Goal: Navigation & Orientation: Find specific page/section

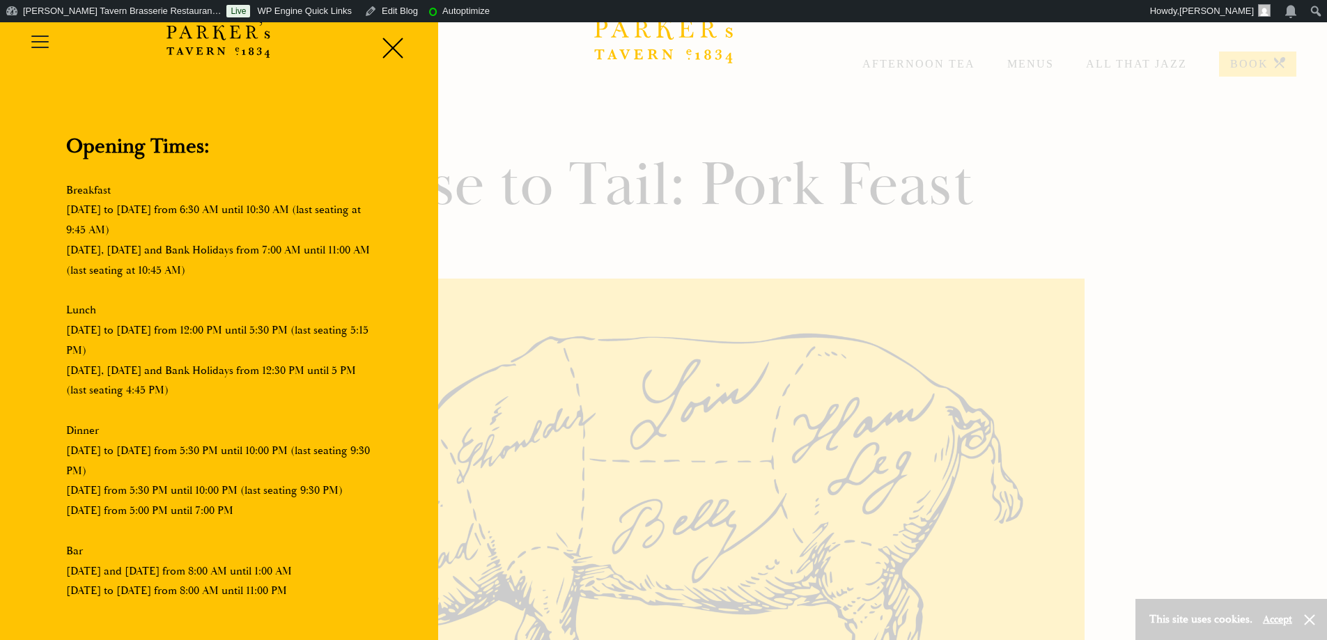
click at [605, 104] on div at bounding box center [663, 320] width 1327 height 640
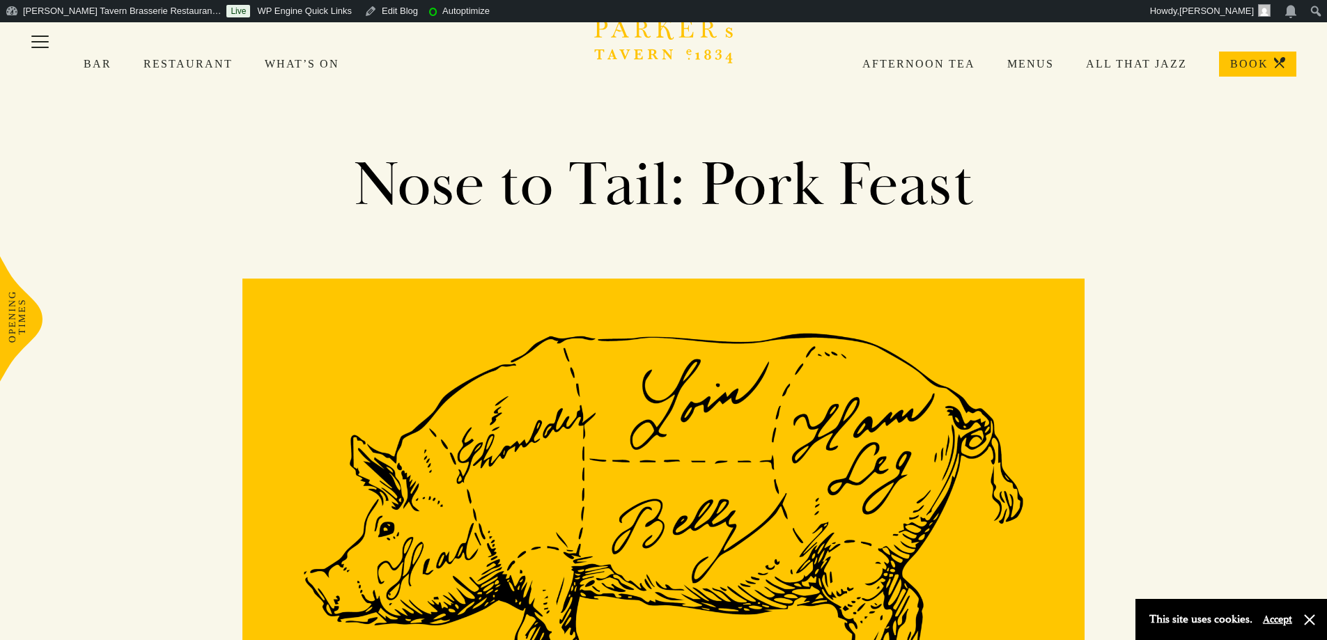
click at [667, 31] on icon "Brasserie Restaurant Cambridge | Parker's Tavern Cambridge" at bounding box center [664, 30] width 18 height 20
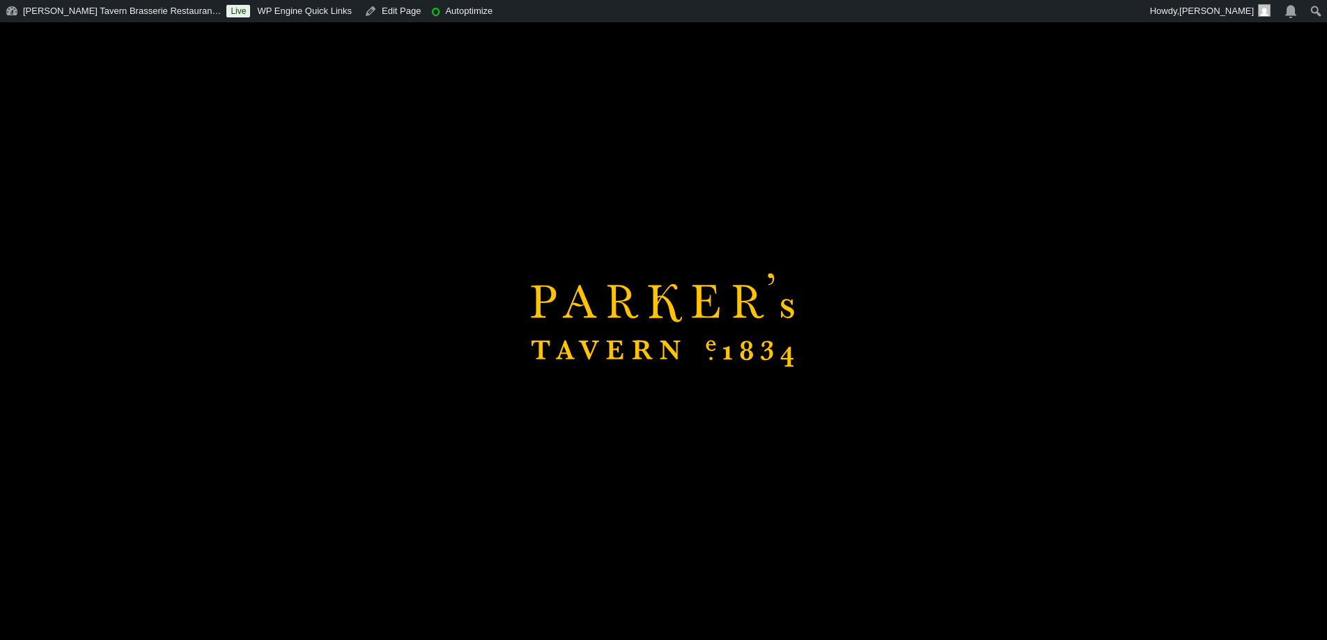
scroll to position [348, 0]
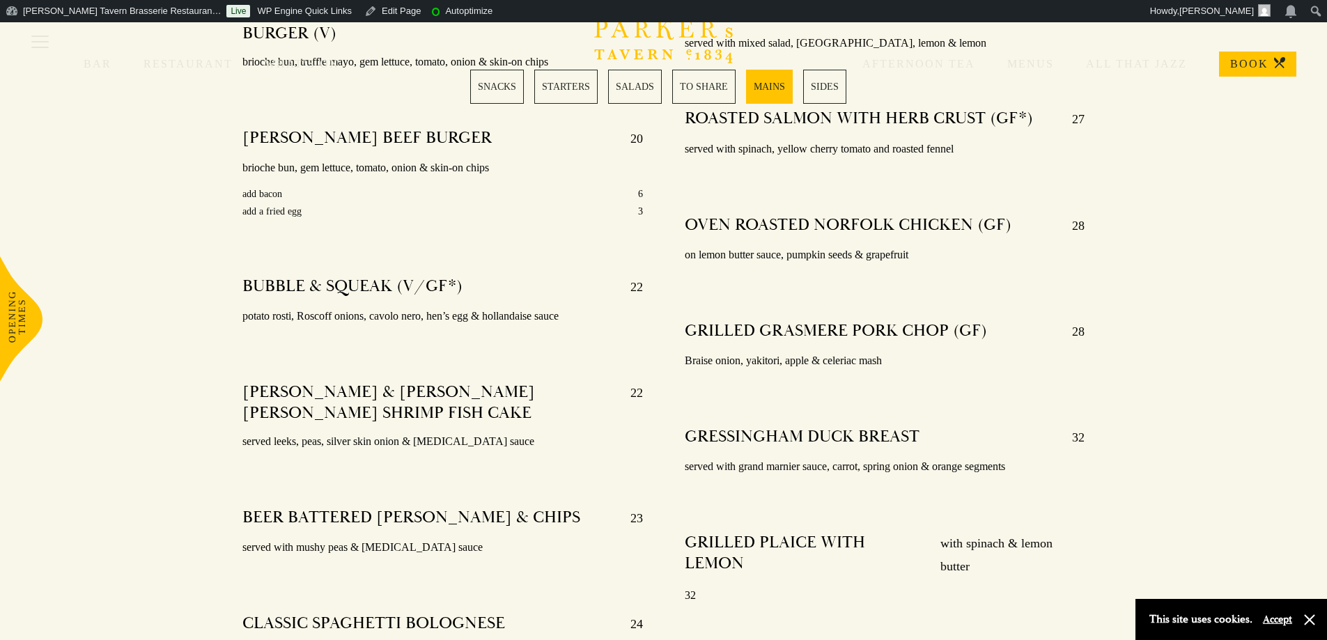
scroll to position [2786, 0]
